Goal: Check status: Check status

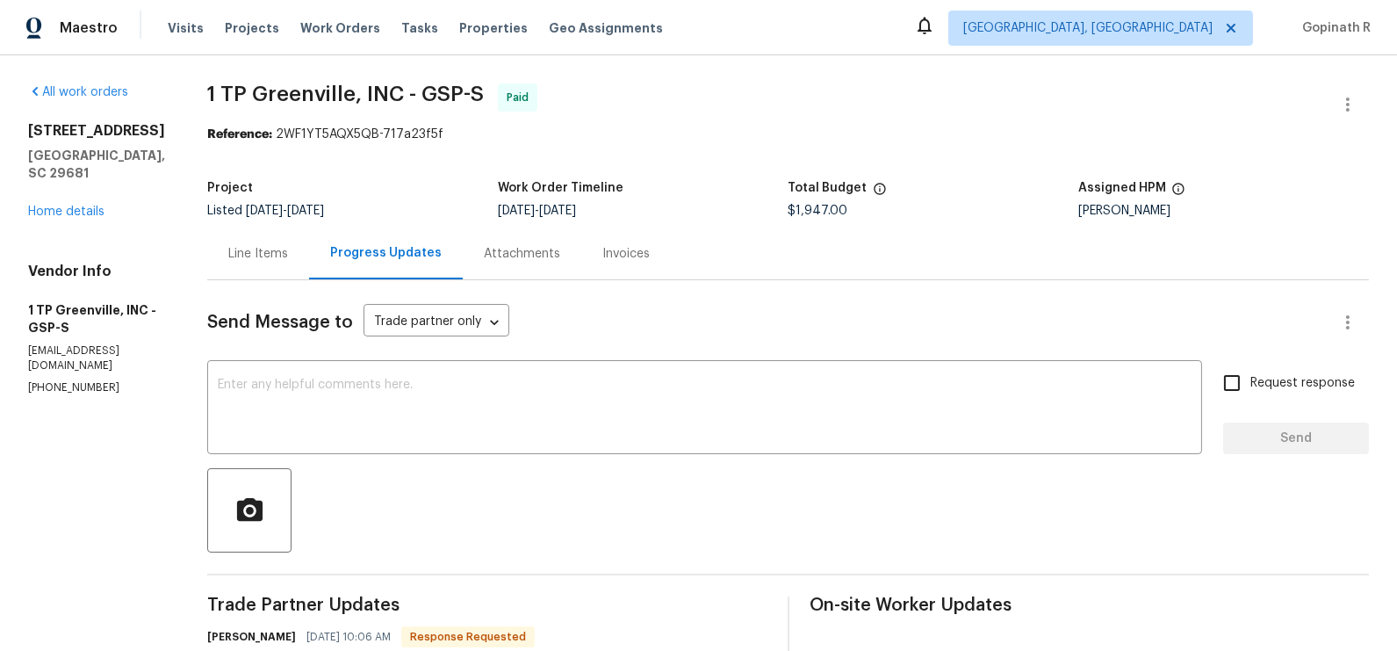
click at [249, 253] on div "Line Items" at bounding box center [258, 254] width 60 height 18
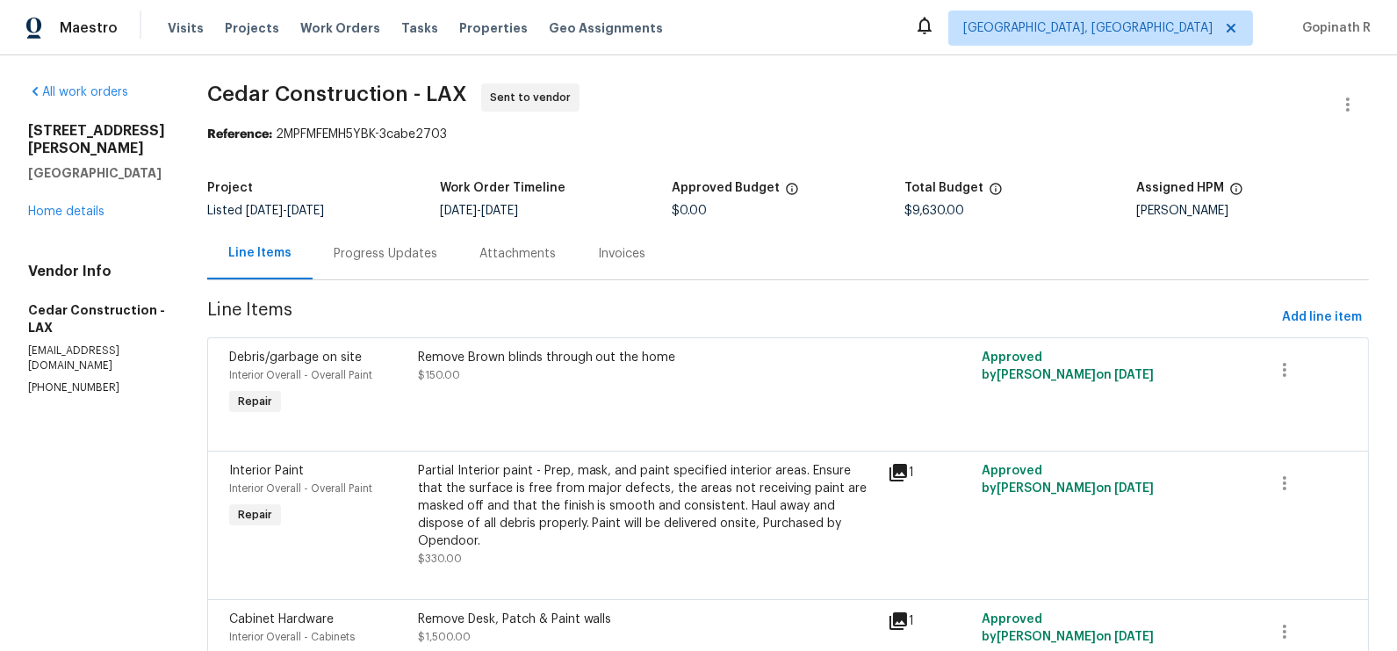
click at [388, 254] on div "Progress Updates" at bounding box center [386, 254] width 104 height 18
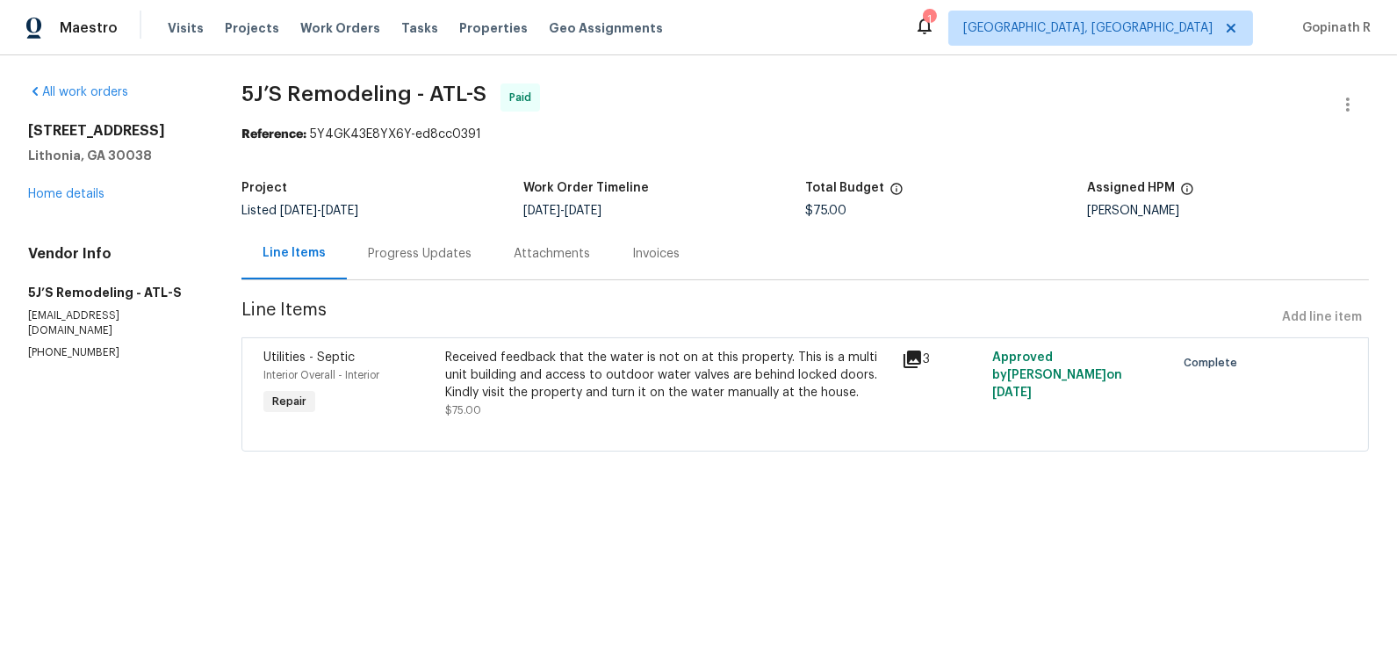
click at [452, 250] on div "Progress Updates" at bounding box center [420, 254] width 104 height 18
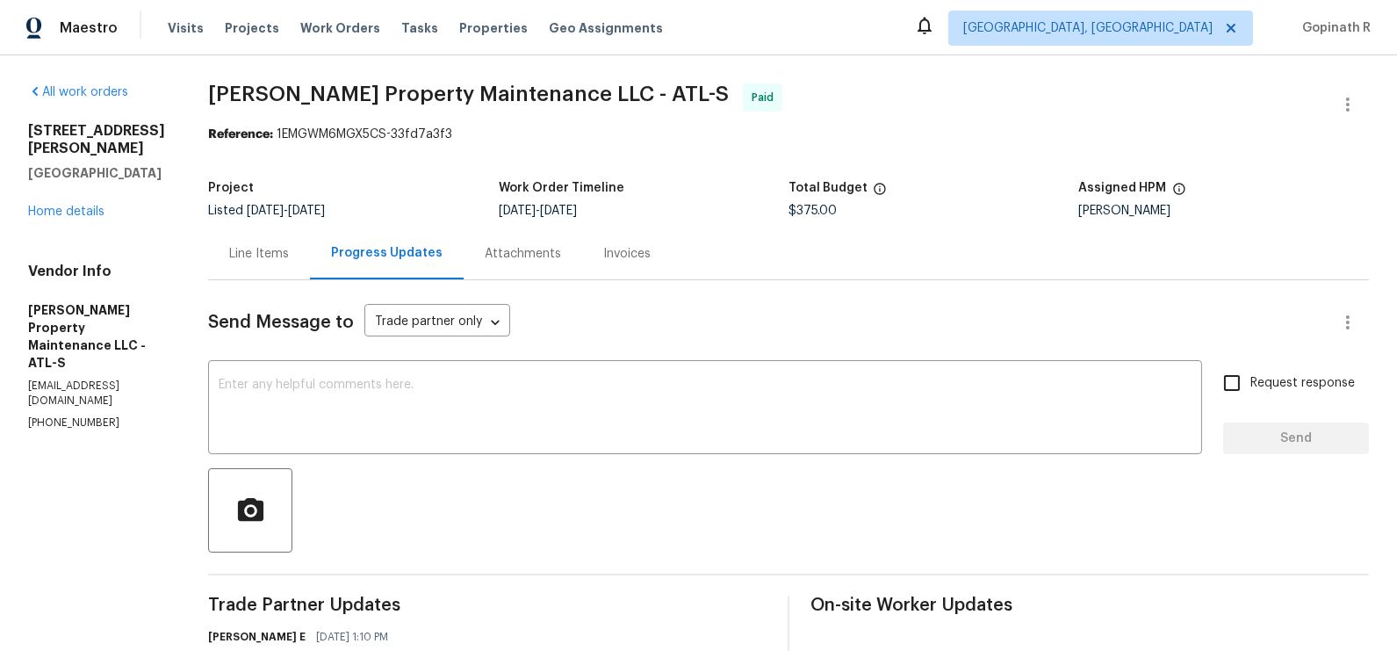
click at [276, 261] on div "Line Items" at bounding box center [259, 254] width 60 height 18
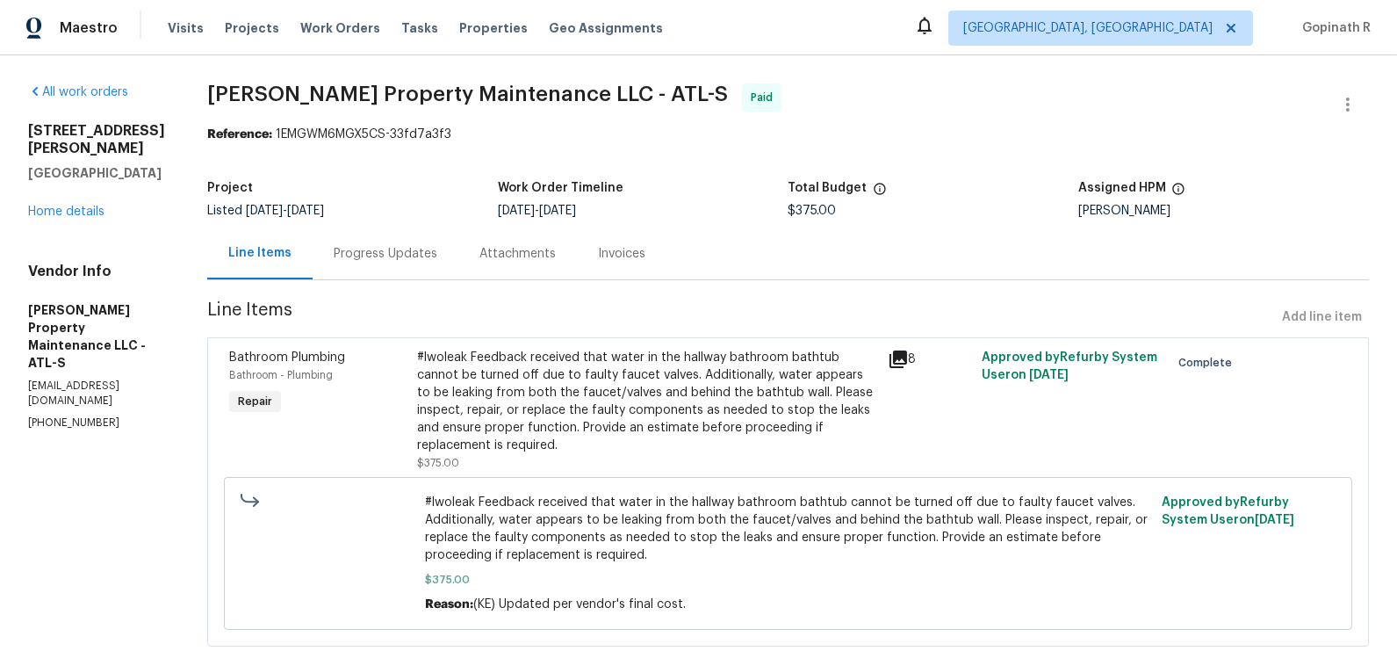
click at [574, 412] on div "#lwoleak Feedback received that water in the hallway bathroom bathtub cannot be…" at bounding box center [646, 401] width 459 height 105
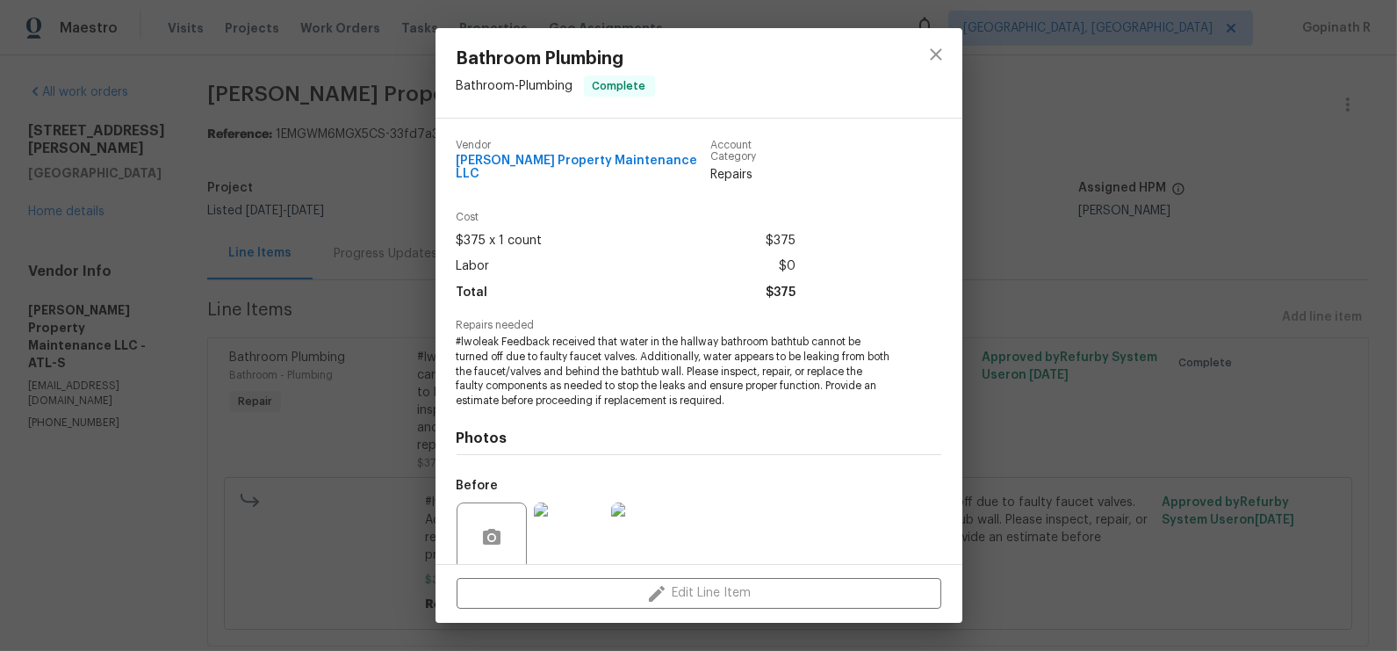
scroll to position [129, 0]
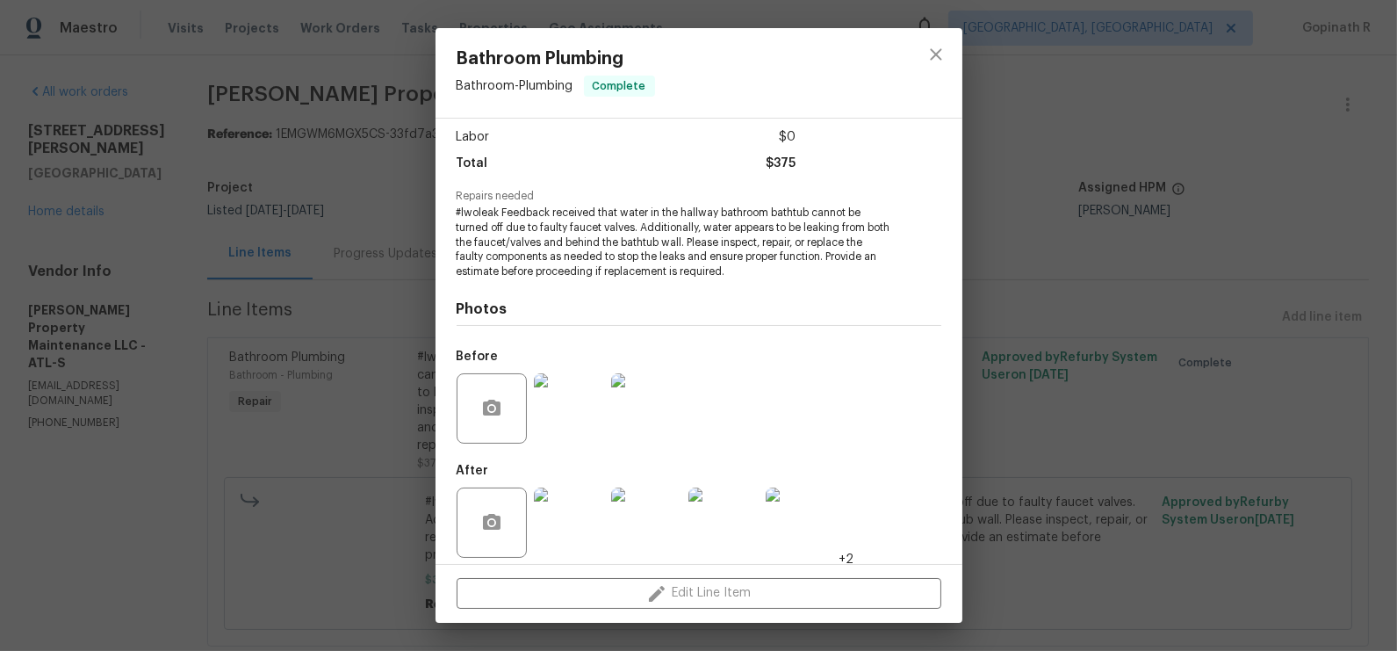
click at [558, 512] on img at bounding box center [569, 522] width 70 height 70
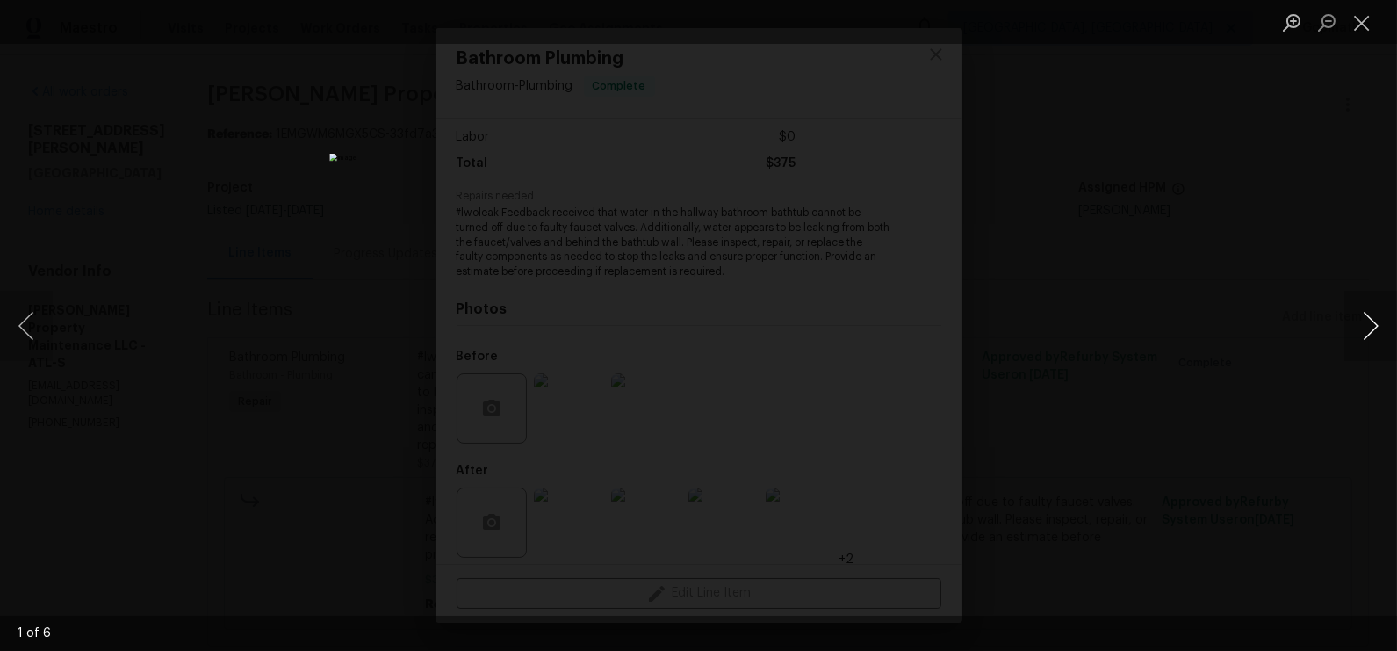
click at [1375, 325] on button "Next image" at bounding box center [1370, 326] width 53 height 70
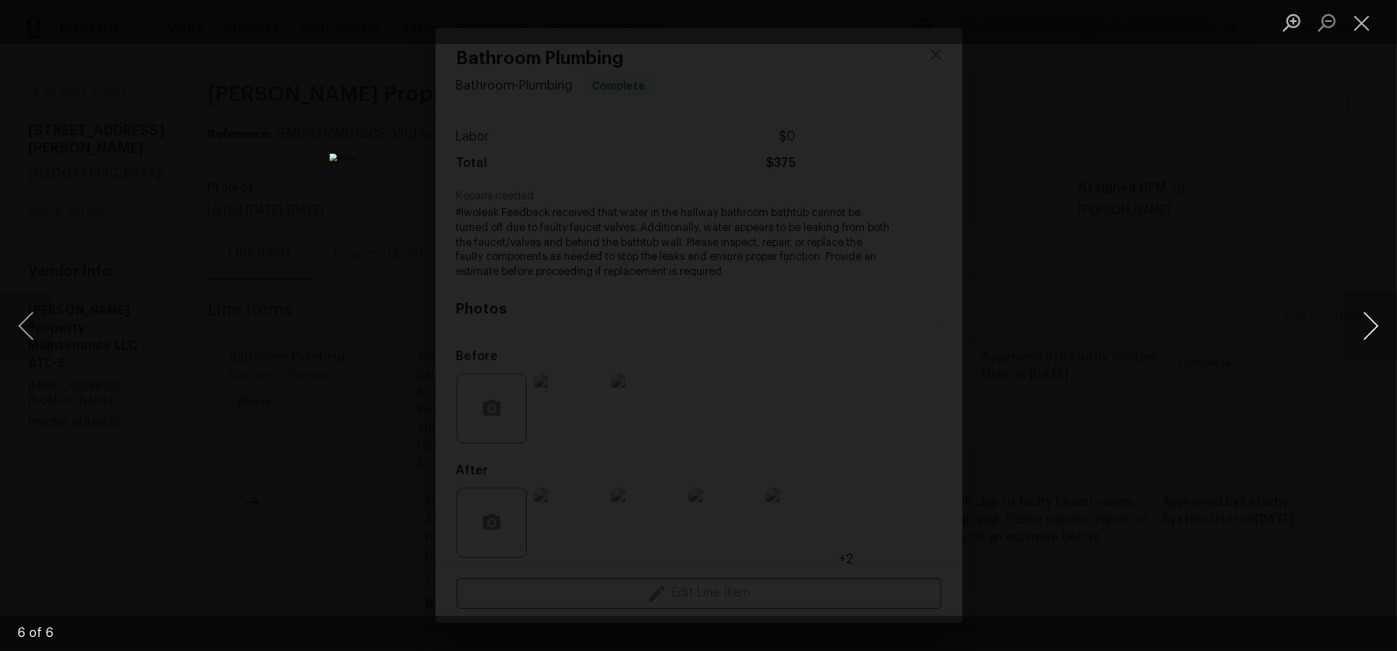
click at [1375, 325] on button "Next image" at bounding box center [1370, 326] width 53 height 70
click at [1351, 14] on button "Close lightbox" at bounding box center [1361, 22] width 35 height 31
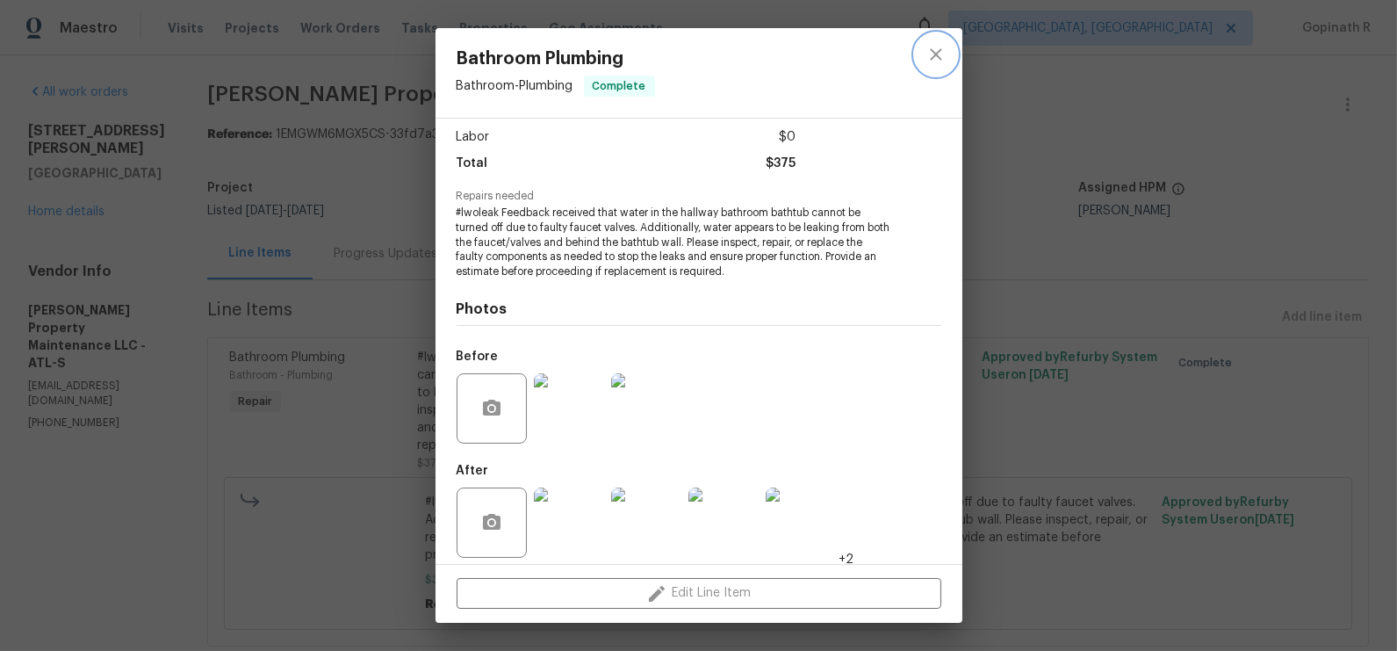
click at [936, 45] on icon "close" at bounding box center [936, 54] width 21 height 21
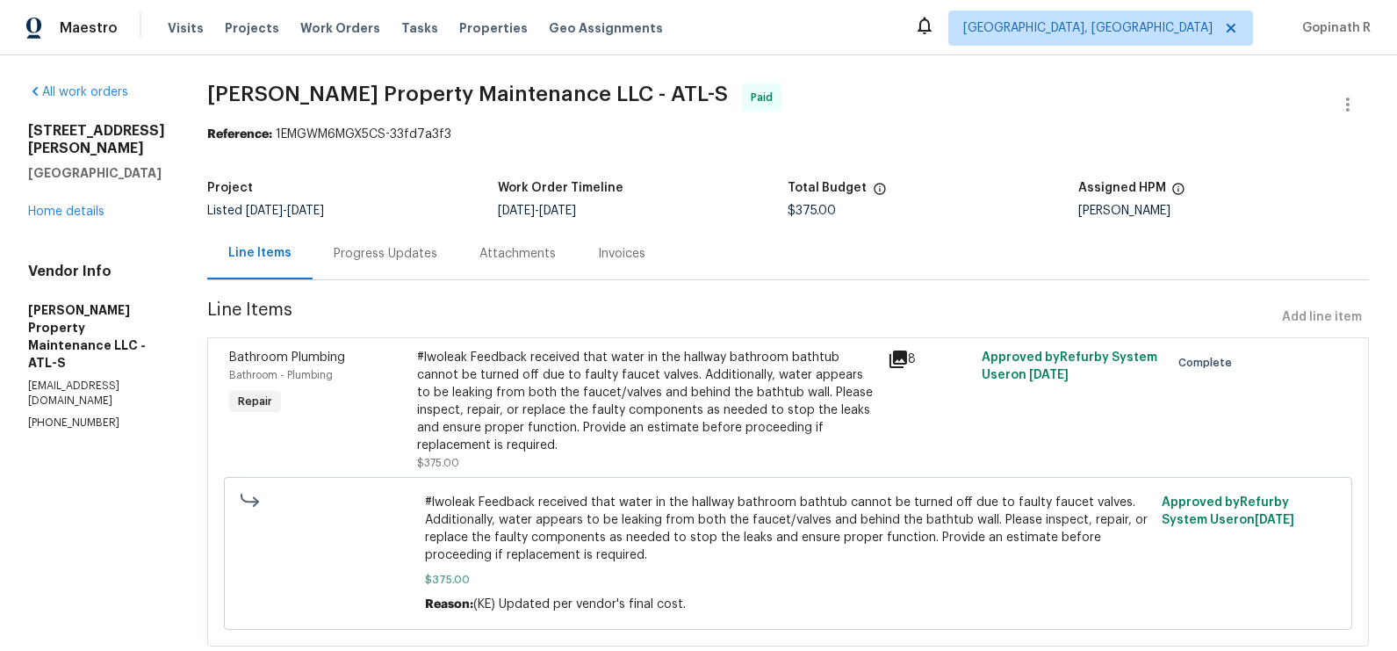
scroll to position [44, 0]
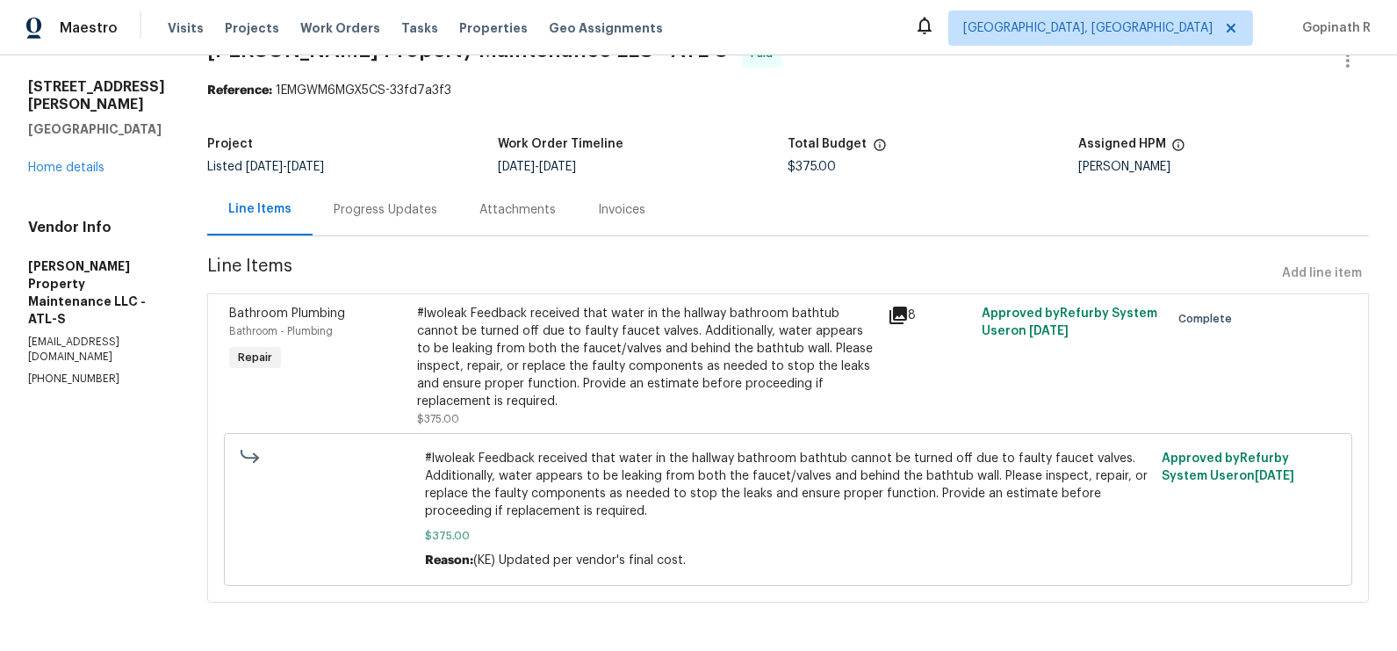
click at [569, 370] on div "#lwoleak Feedback received that water in the hallway bathroom bathtub cannot be…" at bounding box center [646, 357] width 459 height 105
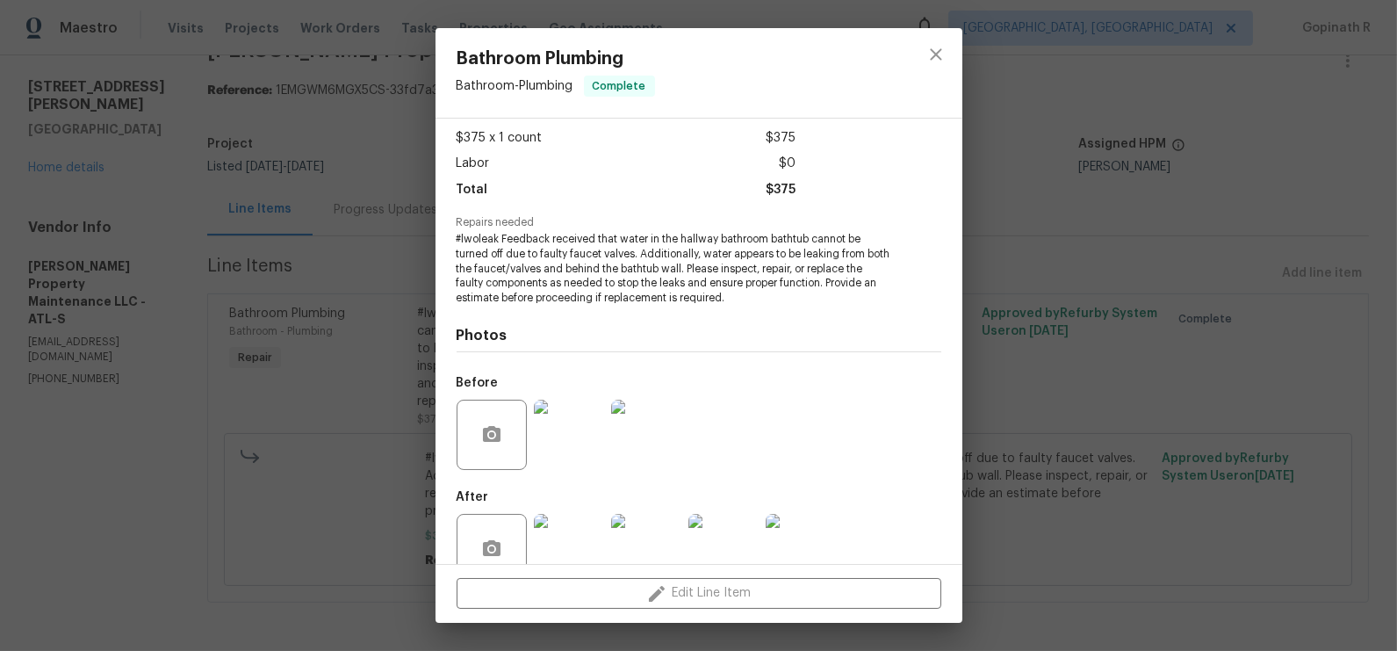
scroll to position [129, 0]
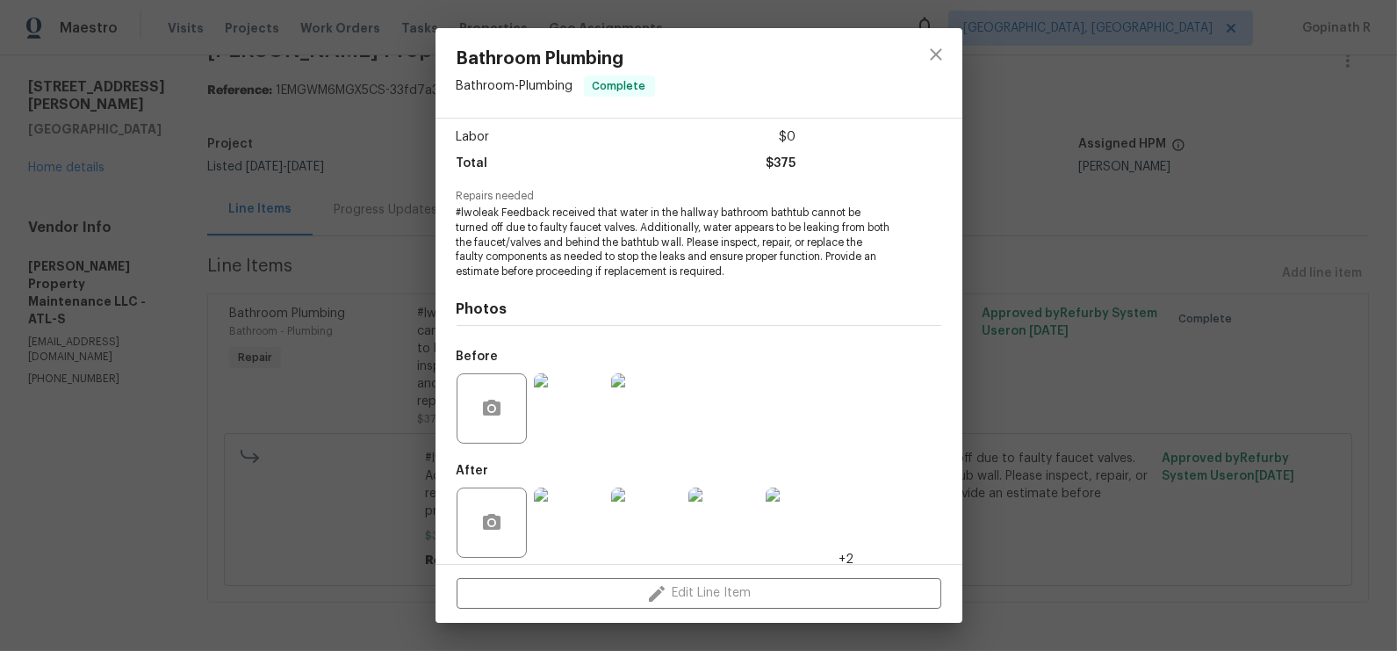
click at [652, 529] on img at bounding box center [646, 522] width 70 height 70
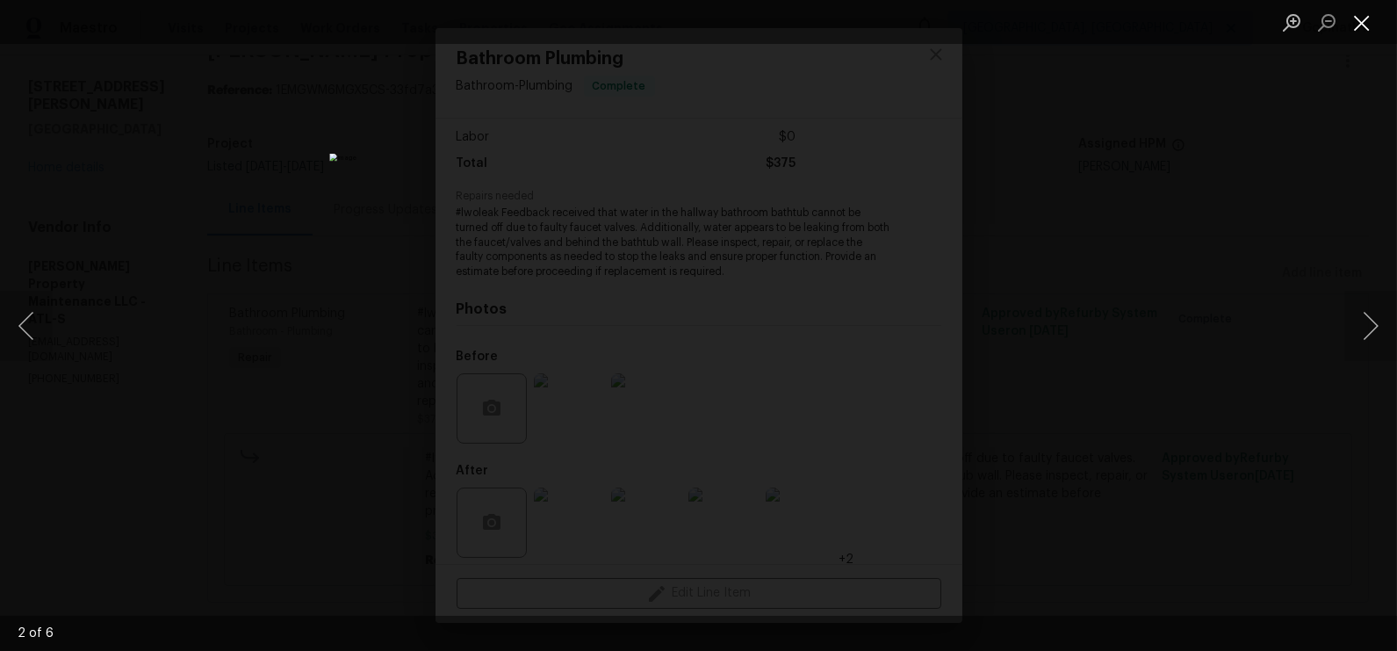
click at [1363, 25] on button "Close lightbox" at bounding box center [1361, 22] width 35 height 31
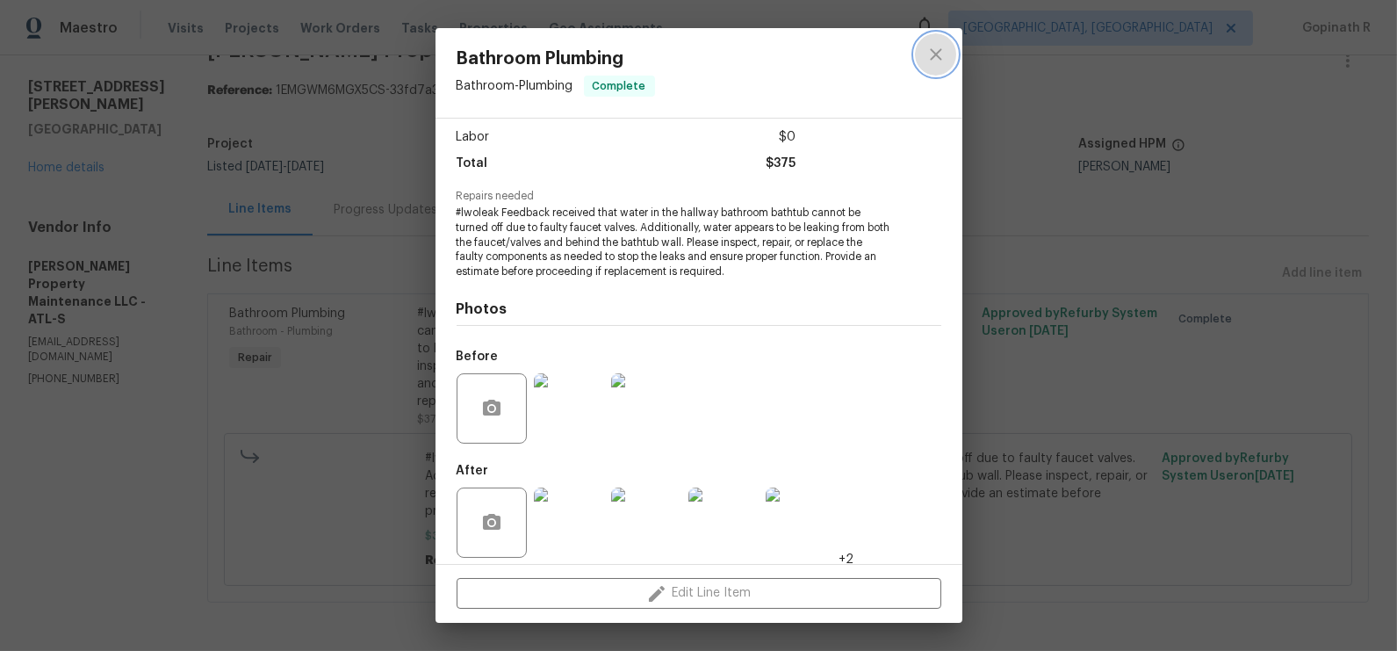
click at [940, 48] on icon "close" at bounding box center [935, 53] width 11 height 11
